Goal: Task Accomplishment & Management: Manage account settings

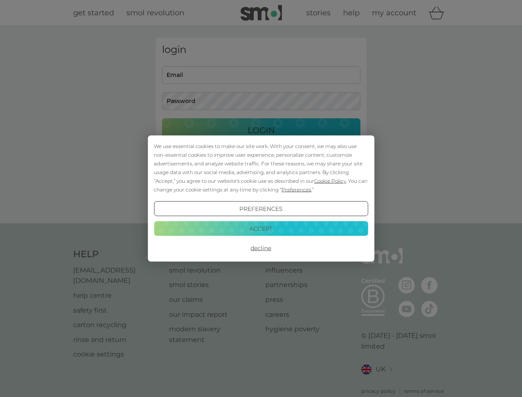
click at [330, 180] on span "Cookie Policy" at bounding box center [330, 181] width 32 height 6
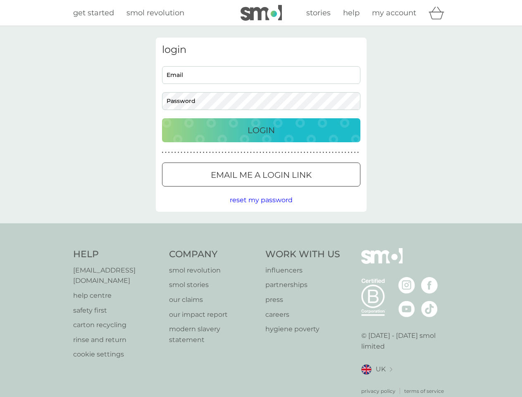
click at [295, 189] on div "login Email Password Login ● ● ● ● ● ● ● ● ● ● ● ● ● ● ● ● ● ● ● ● ● ● ● ● ● ● …" at bounding box center [261, 125] width 211 height 174
click at [261, 209] on div "login Email Password Login ● ● ● ● ● ● ● ● ● ● ● ● ● ● ● ● ● ● ● ● ● ● ● ● ● ● …" at bounding box center [261, 125] width 211 height 174
click at [261, 248] on div "Help [EMAIL_ADDRESS][DOMAIN_NAME] help centre safety first carton recycling rin…" at bounding box center [261, 321] width 376 height 147
click at [261, 228] on div "Help [EMAIL_ADDRESS][DOMAIN_NAME] help centre safety first carton recycling rin…" at bounding box center [261, 321] width 522 height 196
